Goal: Share content

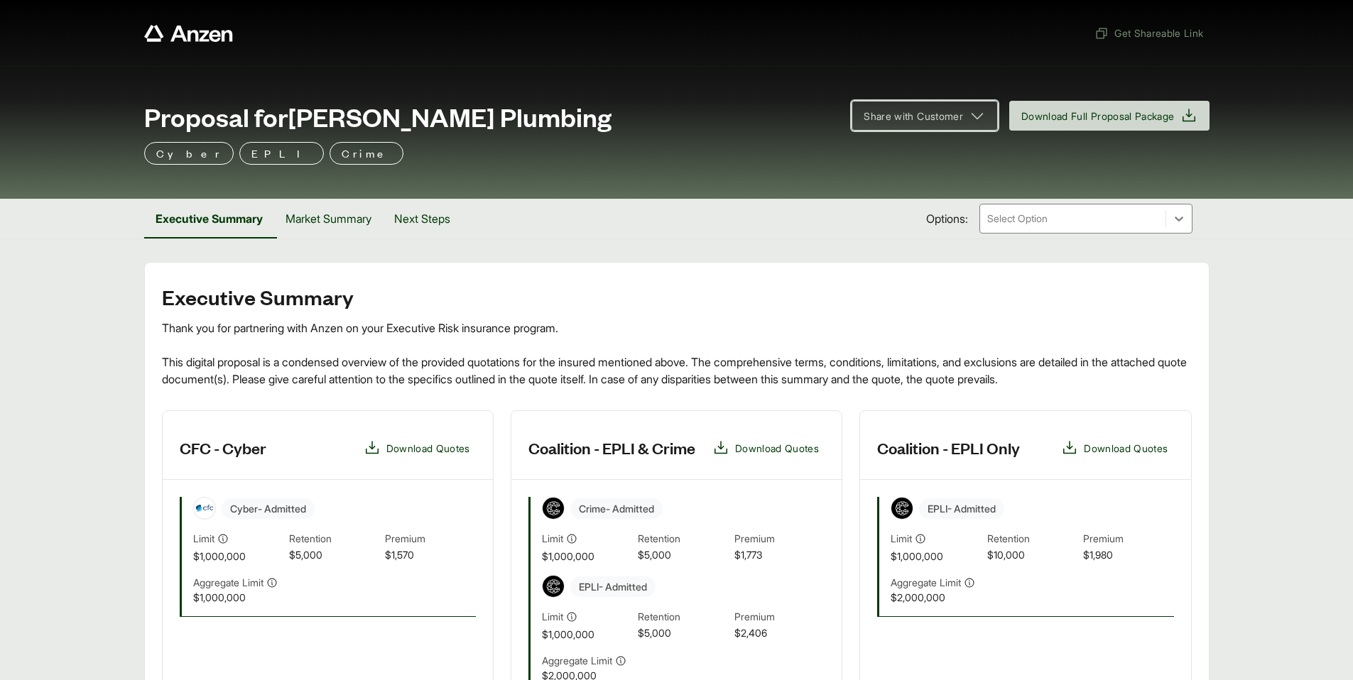
click at [969, 116] on icon at bounding box center [977, 115] width 17 height 17
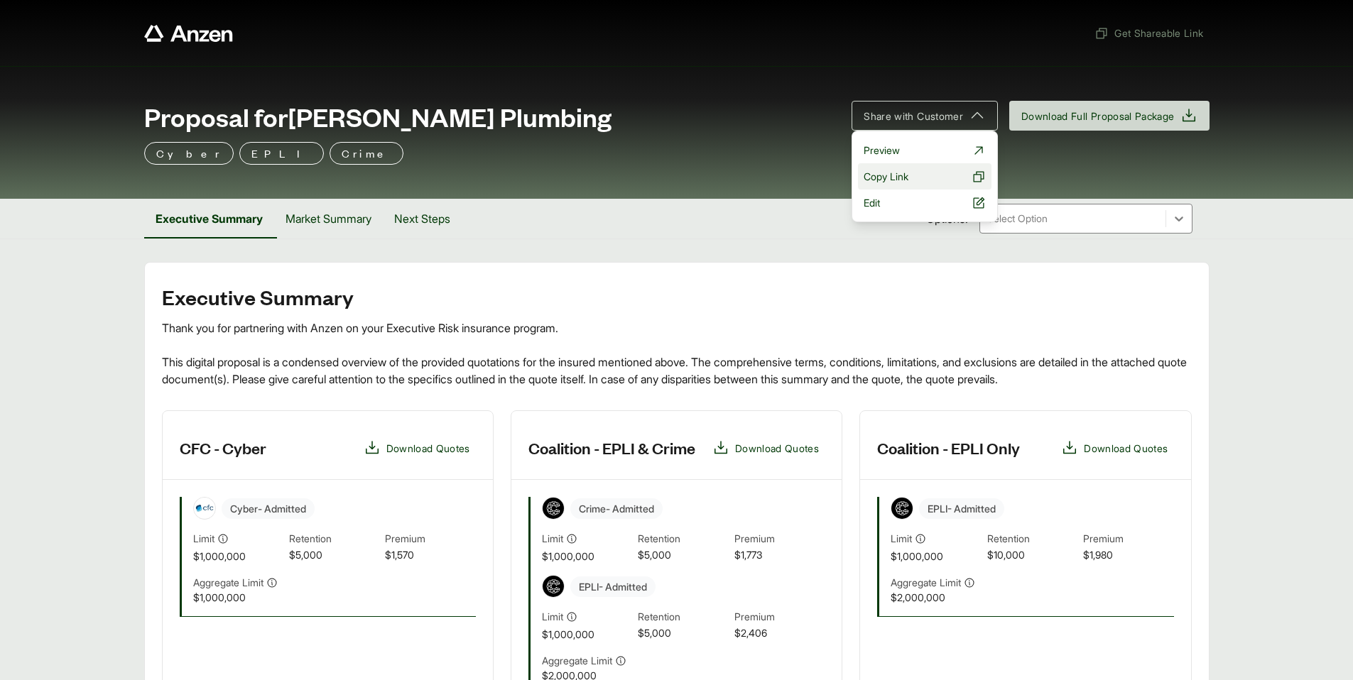
click at [904, 181] on button "Copy Link" at bounding box center [925, 176] width 134 height 26
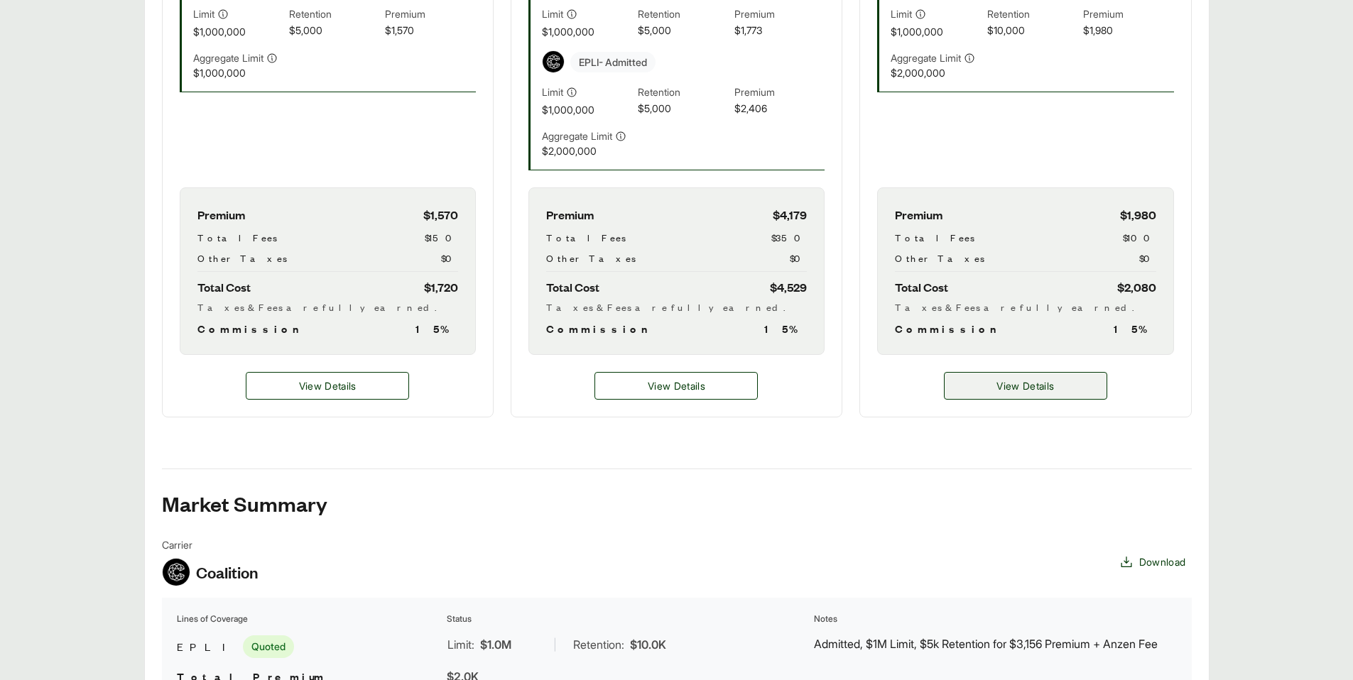
scroll to position [533, 0]
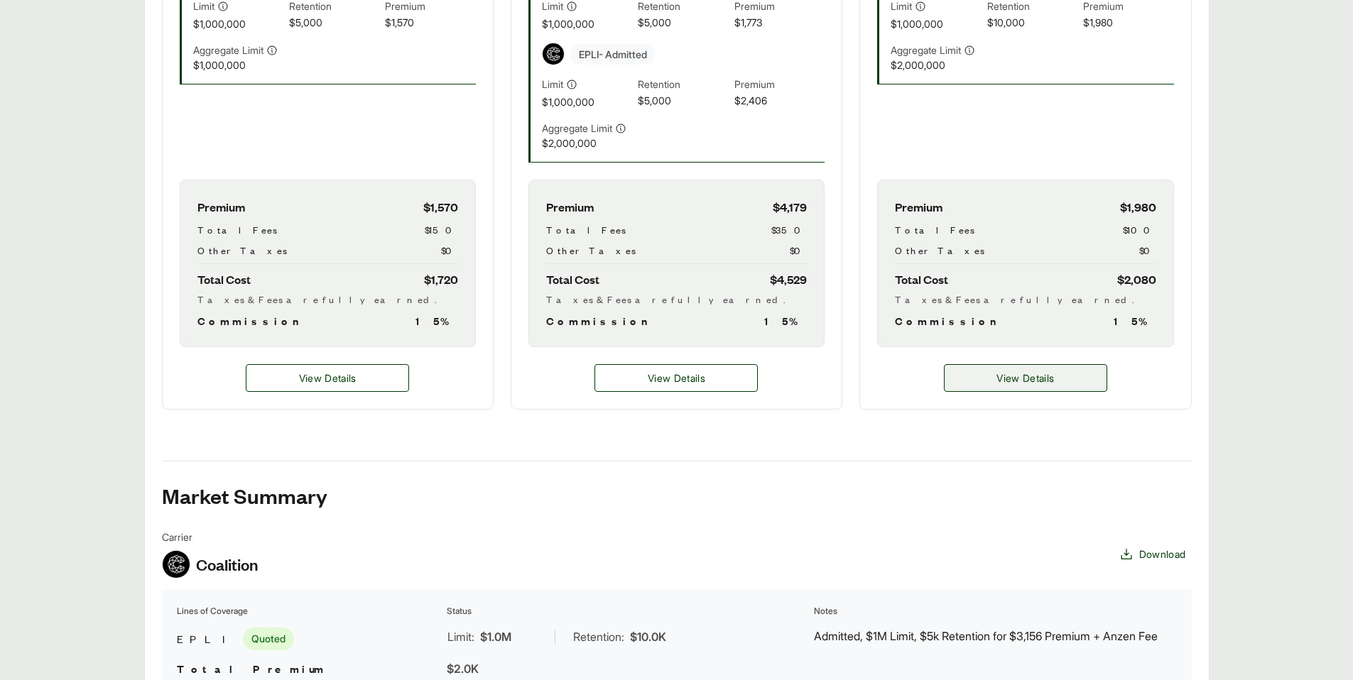
click at [1044, 381] on span "View Details" at bounding box center [1026, 378] width 58 height 15
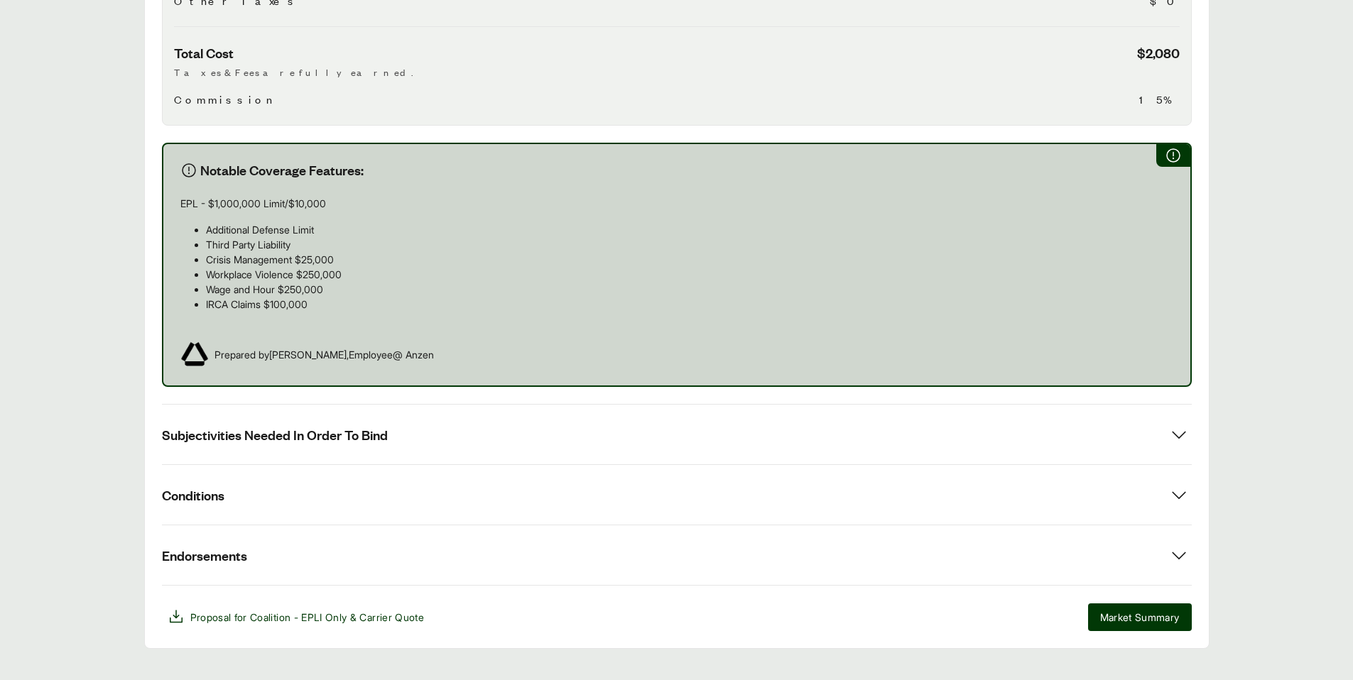
scroll to position [716, 0]
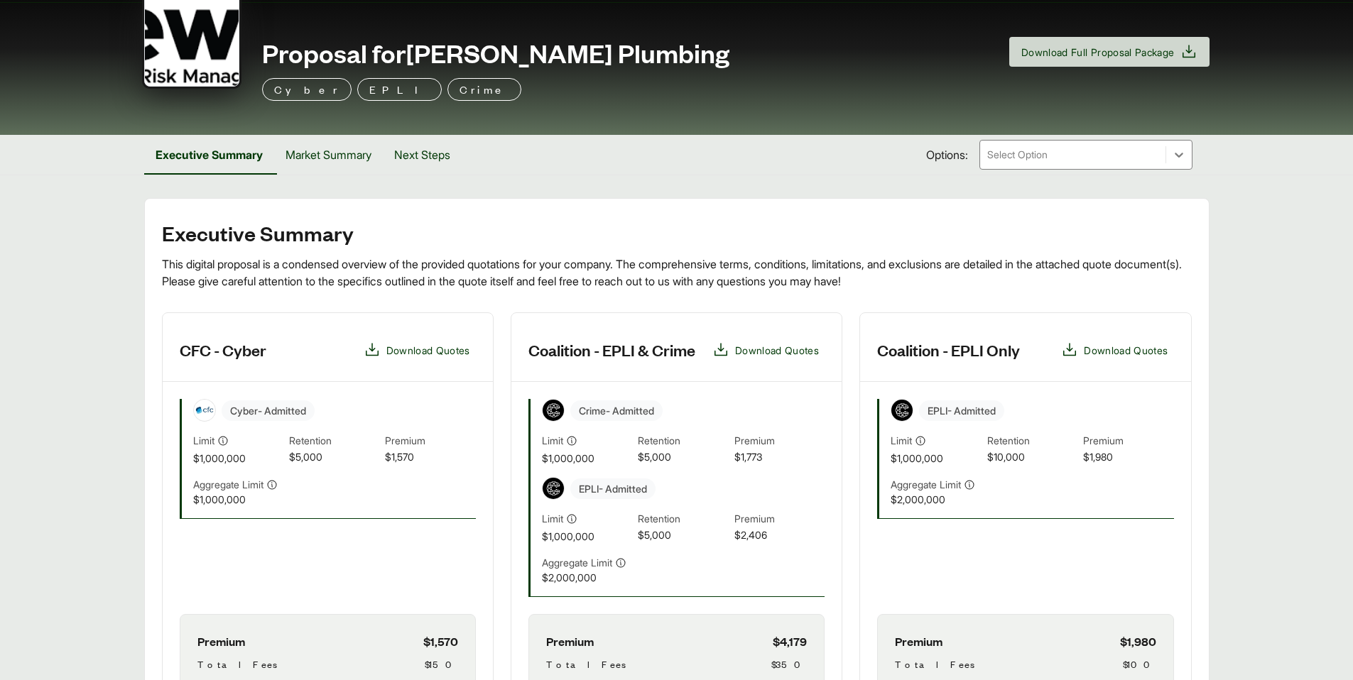
scroll to position [31, 0]
